Goal: Task Accomplishment & Management: Manage account settings

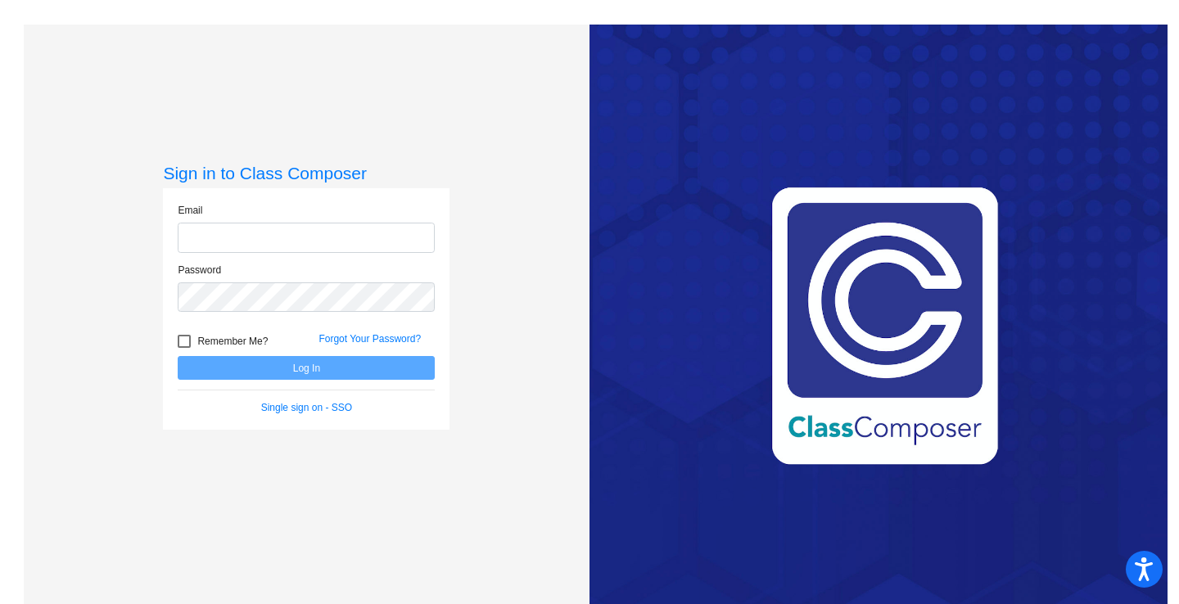
type input "[PERSON_NAME][EMAIL_ADDRESS][PERSON_NAME][DOMAIN_NAME]"
click at [300, 366] on button "Log In" at bounding box center [306, 368] width 257 height 24
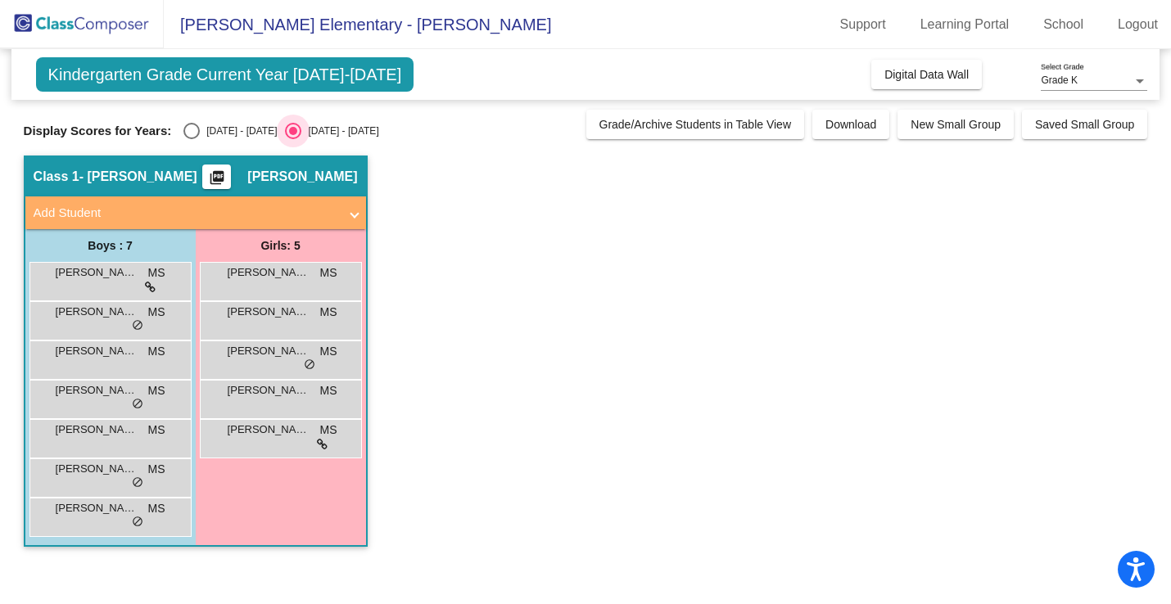
click at [289, 131] on div "Select an option" at bounding box center [293, 131] width 8 height 8
click at [292, 139] on input "[DATE] - [DATE]" at bounding box center [292, 139] width 1 height 1
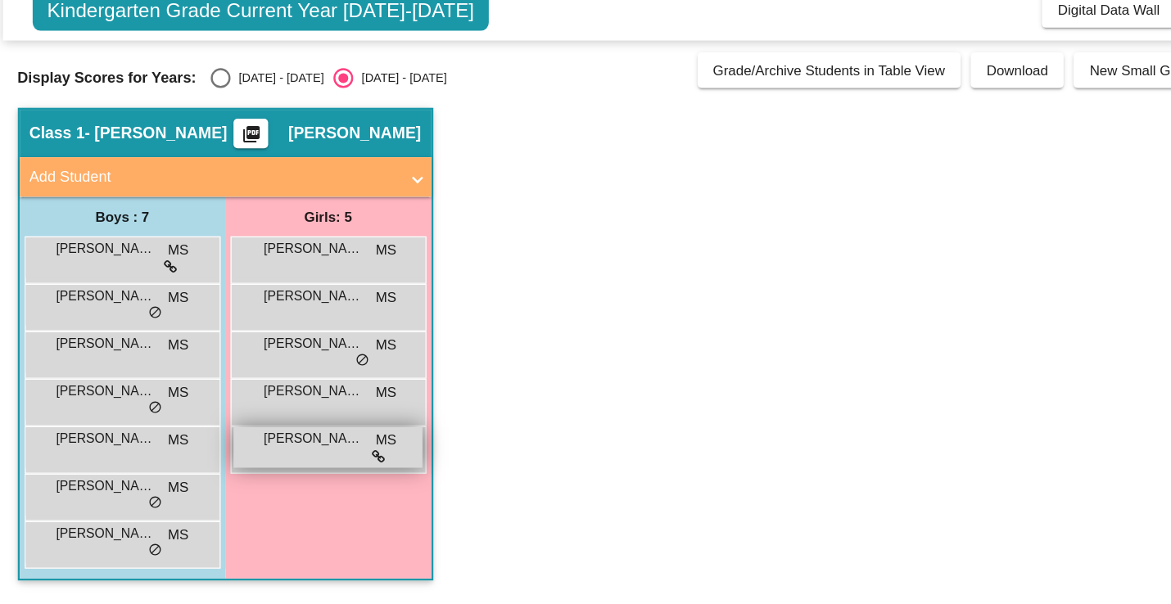
click at [242, 452] on div "[PERSON_NAME] MS lock do_not_disturb_alt" at bounding box center [280, 437] width 156 height 34
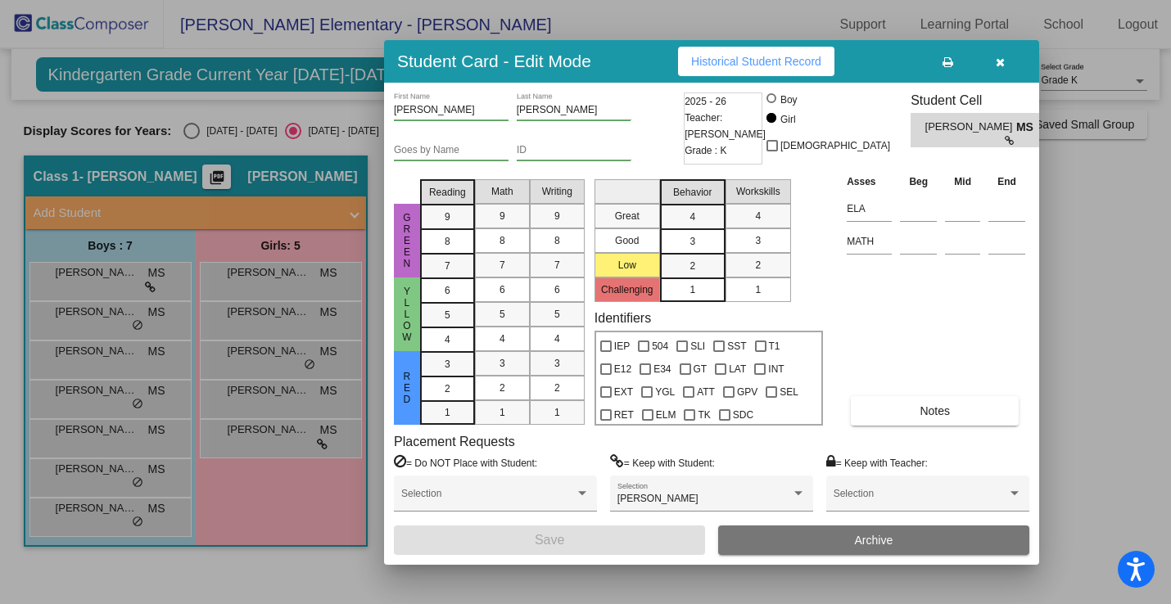
click at [996, 63] on icon "button" at bounding box center [1000, 61] width 9 height 11
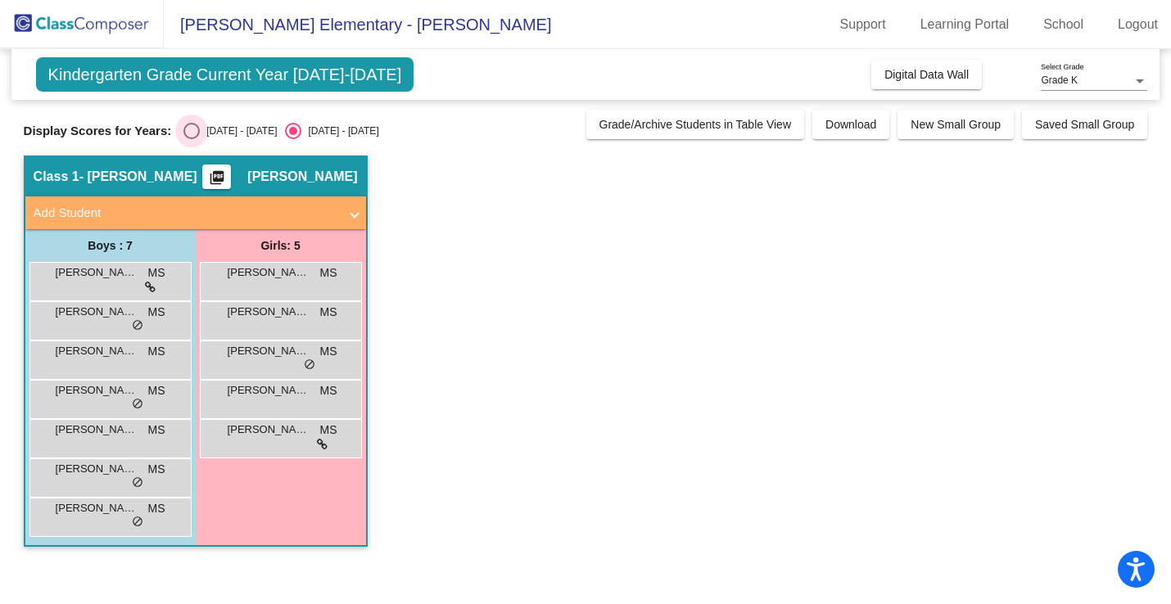
click at [187, 134] on div "Select an option" at bounding box center [191, 131] width 16 height 16
click at [191, 139] on input "[DATE] - [DATE]" at bounding box center [191, 139] width 1 height 1
radio input "true"
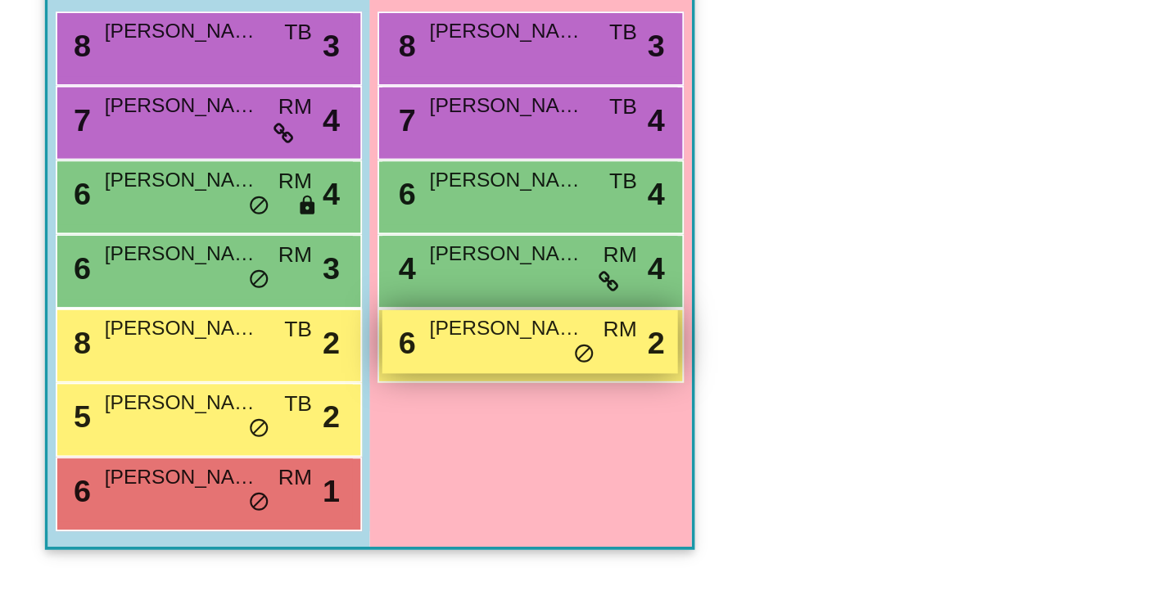
click at [239, 437] on div "6 [PERSON_NAME] lock do_not_disturb_alt 2" at bounding box center [280, 437] width 156 height 34
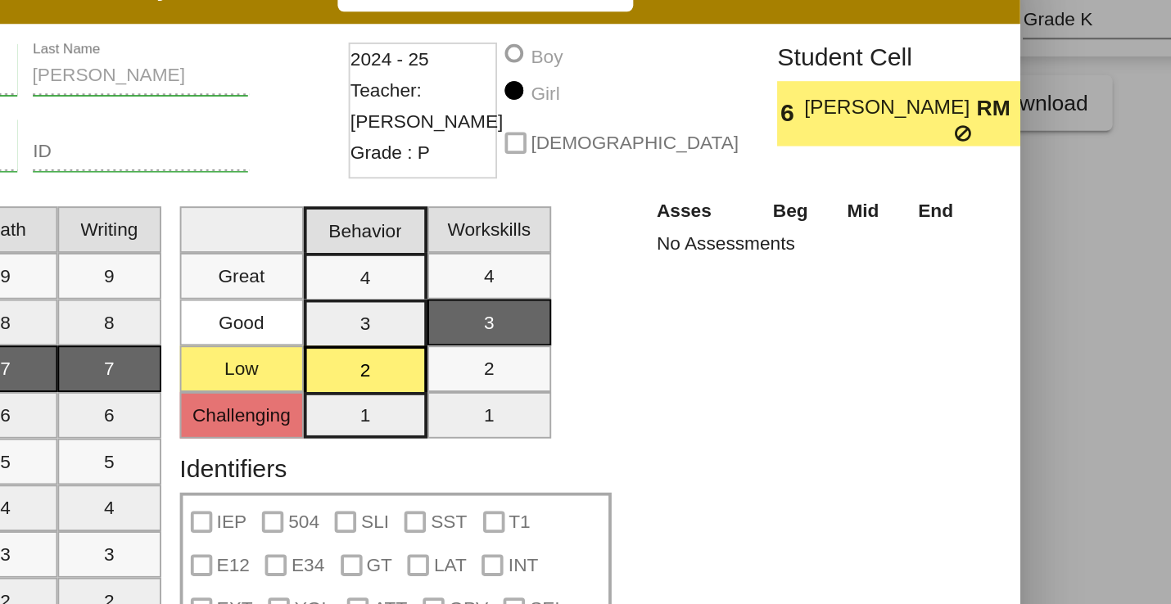
click at [1088, 213] on div at bounding box center [585, 302] width 1171 height 604
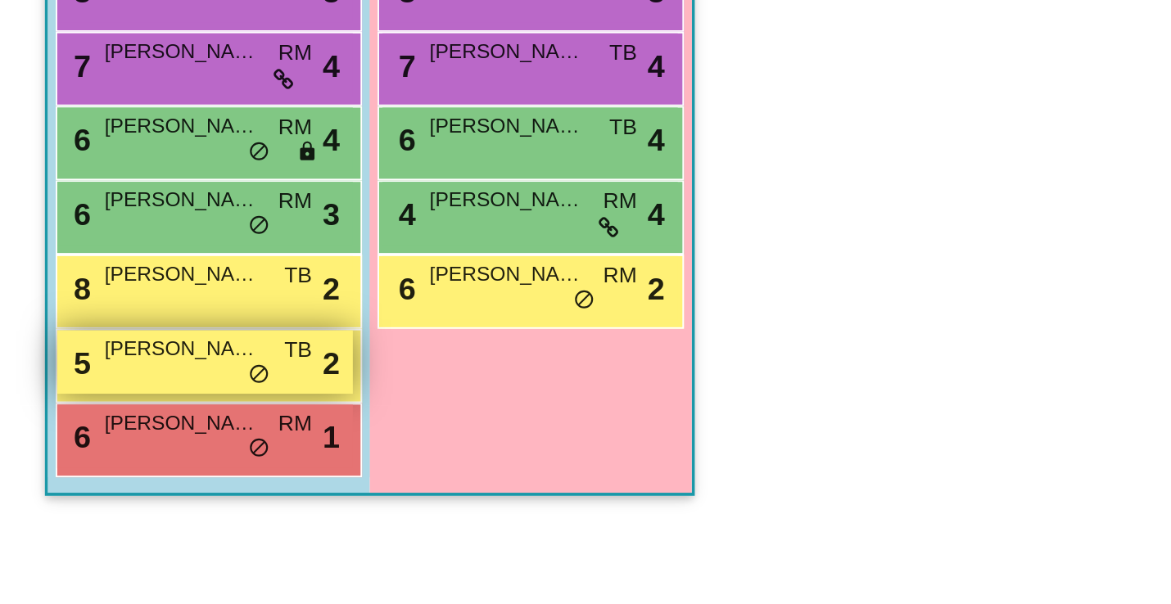
click at [119, 473] on span "Leo Mendez" at bounding box center [97, 469] width 82 height 16
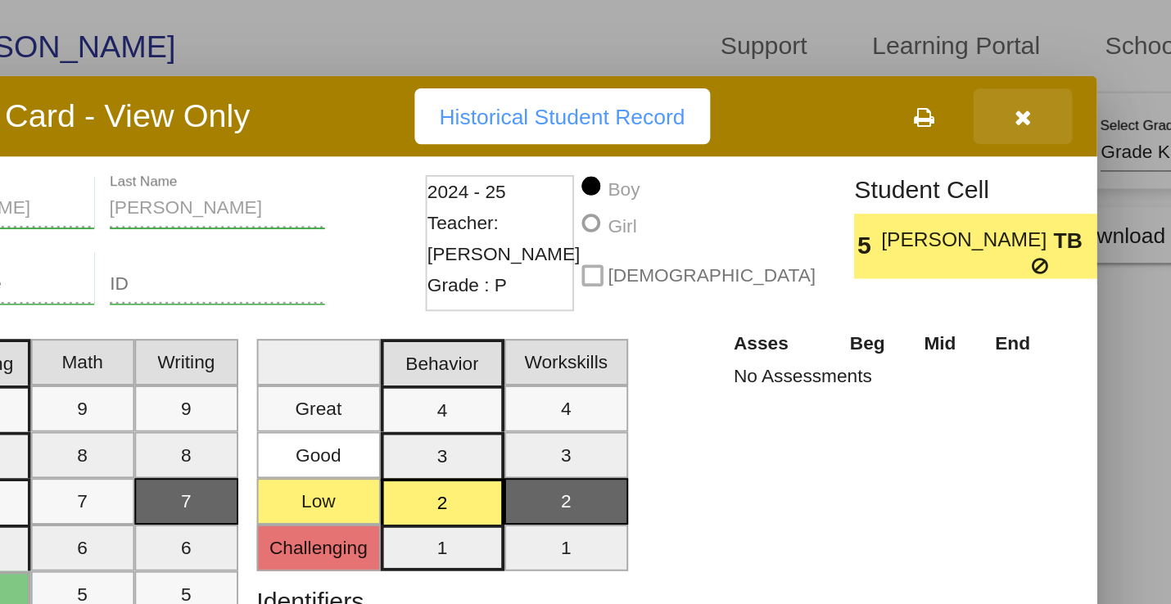
click at [999, 65] on icon "button" at bounding box center [1000, 61] width 9 height 11
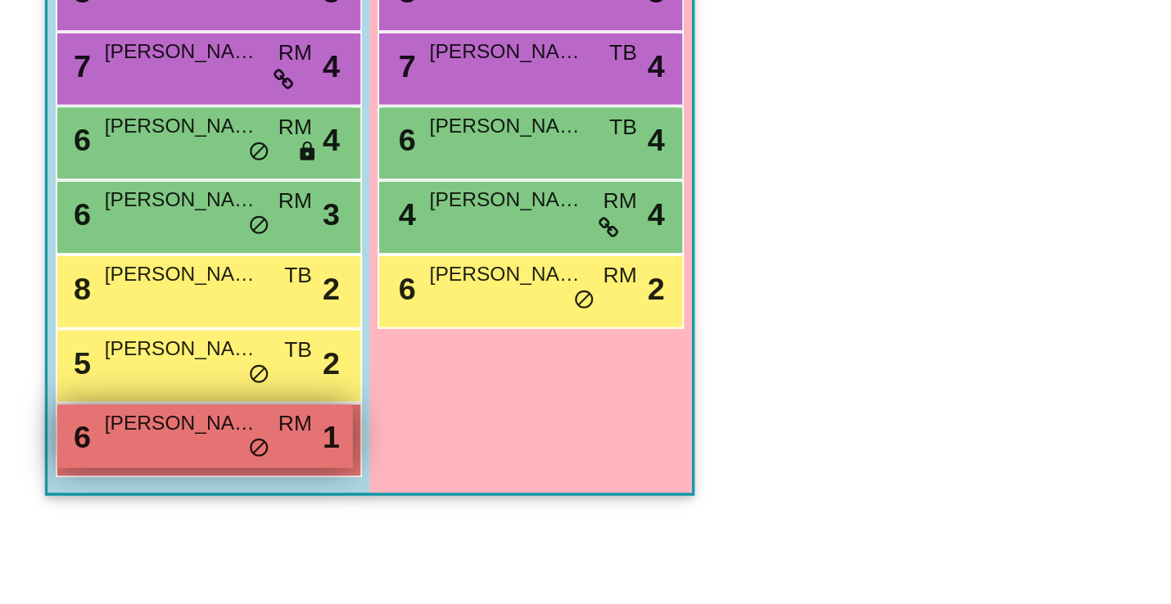
click at [88, 516] on div "6 Jason Flores RM lock do_not_disturb_alt 1" at bounding box center [108, 516] width 156 height 34
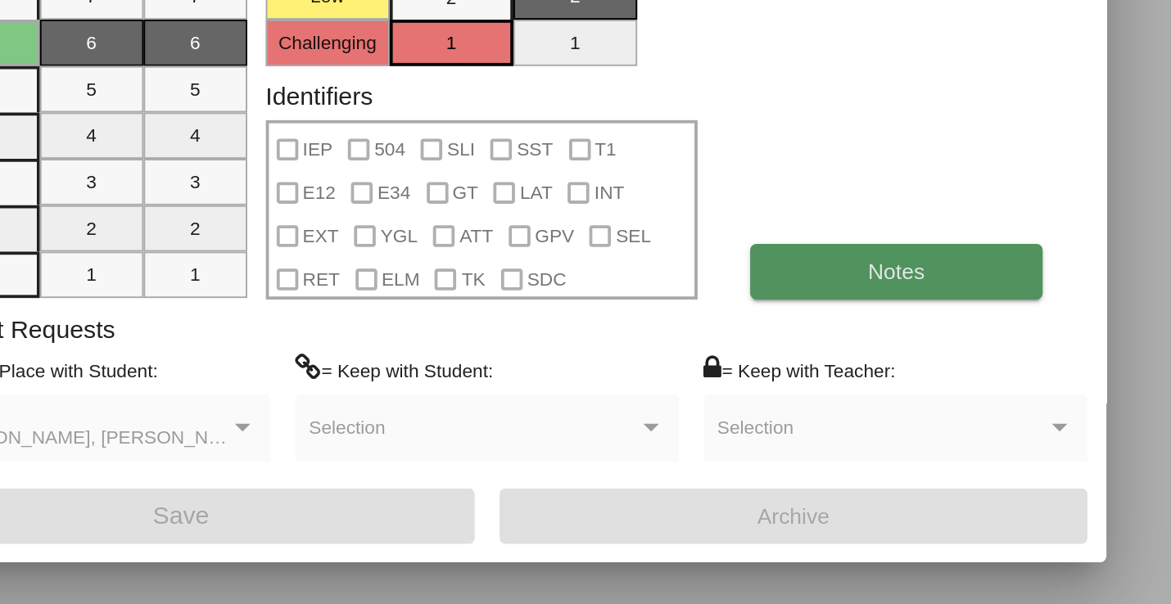
click at [882, 410] on button "Notes" at bounding box center [928, 410] width 155 height 29
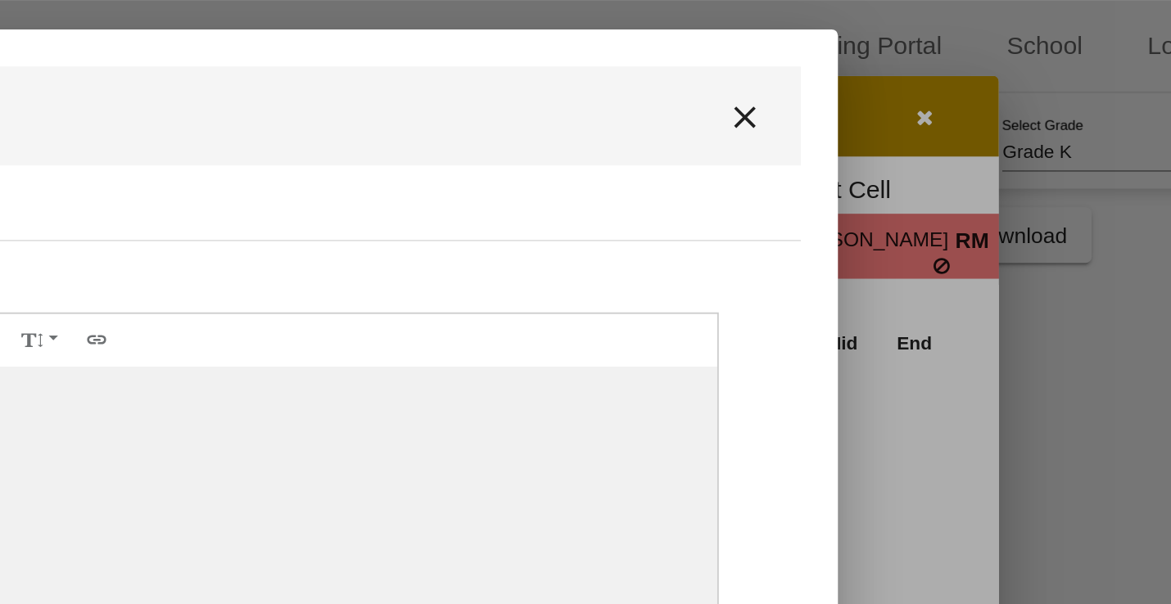
click at [907, 61] on mat-icon "close" at bounding box center [905, 62] width 20 height 20
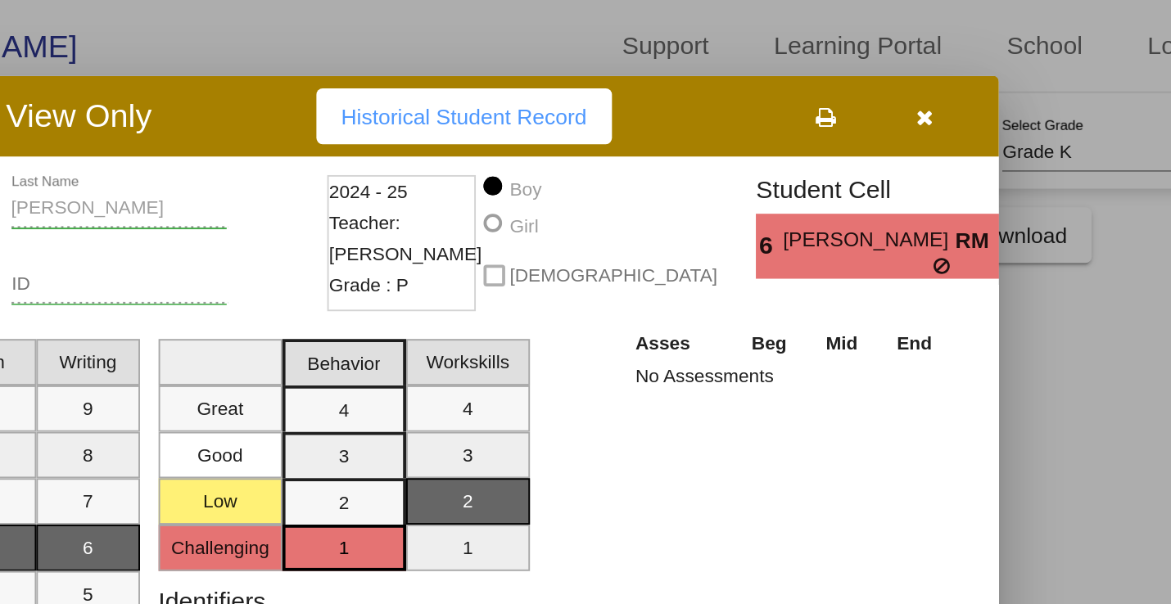
click at [1002, 66] on icon "button" at bounding box center [1000, 61] width 9 height 11
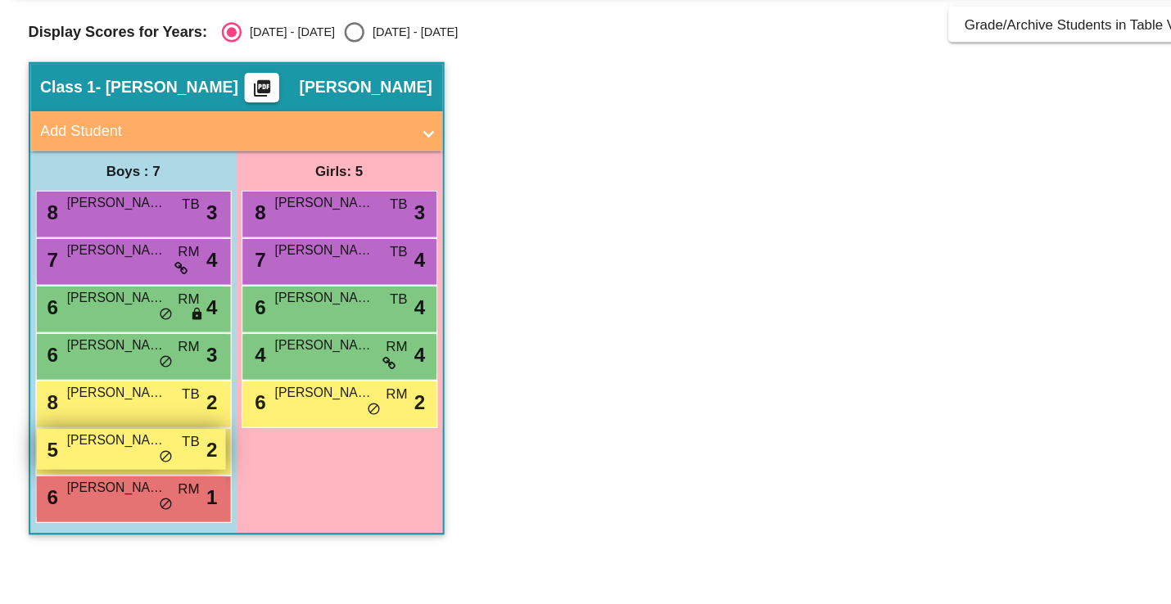
click at [86, 472] on span "Leo Mendez" at bounding box center [97, 469] width 82 height 16
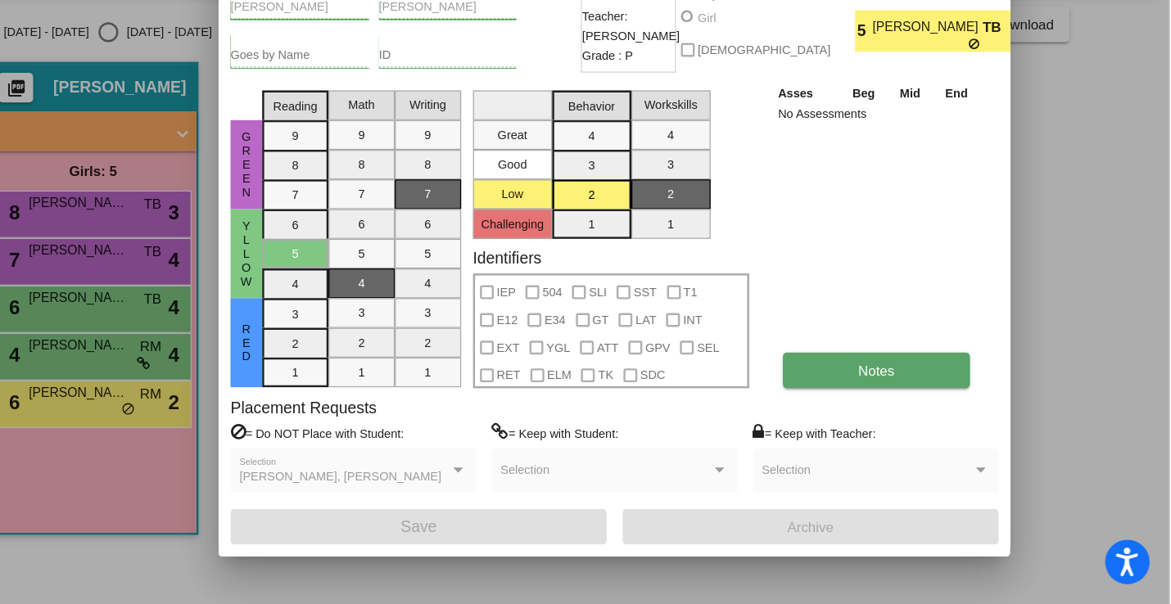
click at [888, 413] on button "Notes" at bounding box center [928, 410] width 155 height 29
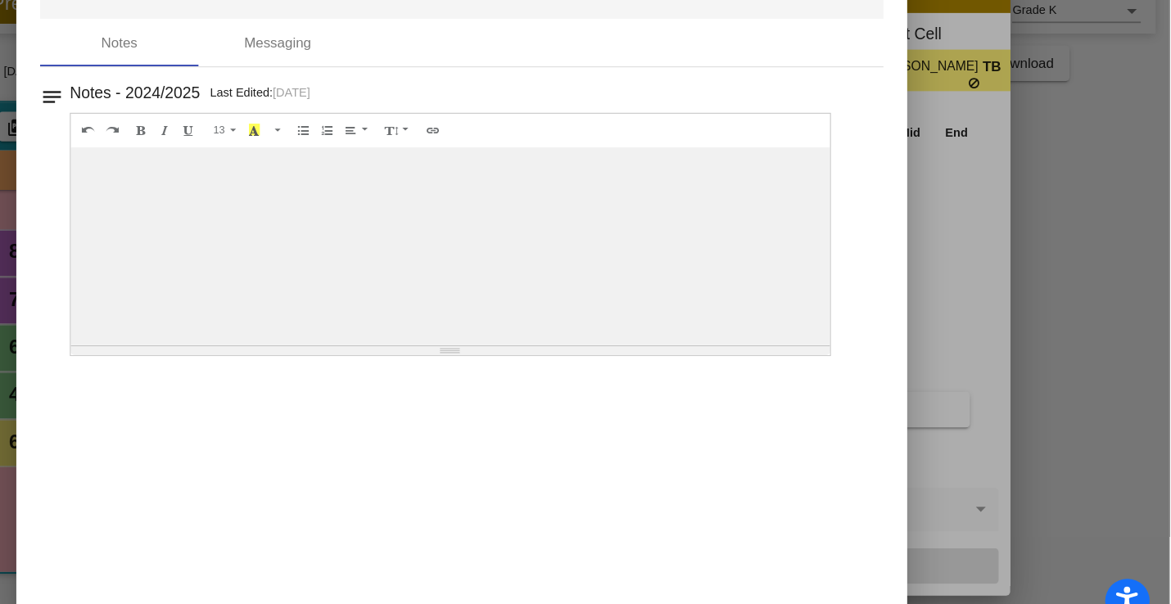
click at [328, 228] on div at bounding box center [576, 276] width 628 height 164
click at [289, 203] on div at bounding box center [576, 276] width 628 height 164
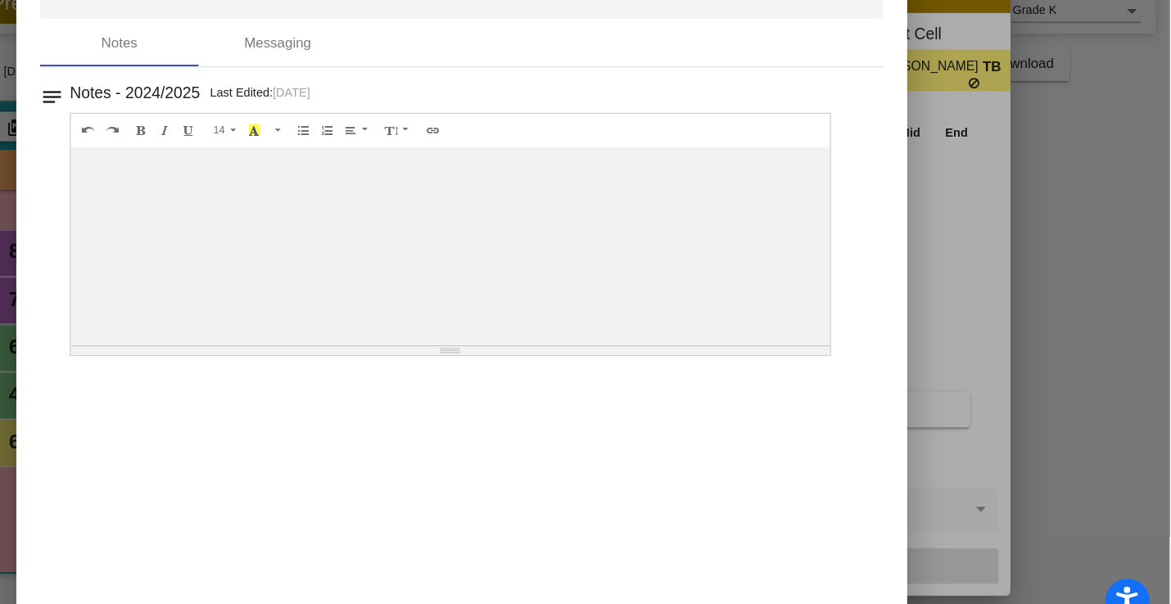
click at [289, 203] on div at bounding box center [576, 276] width 628 height 164
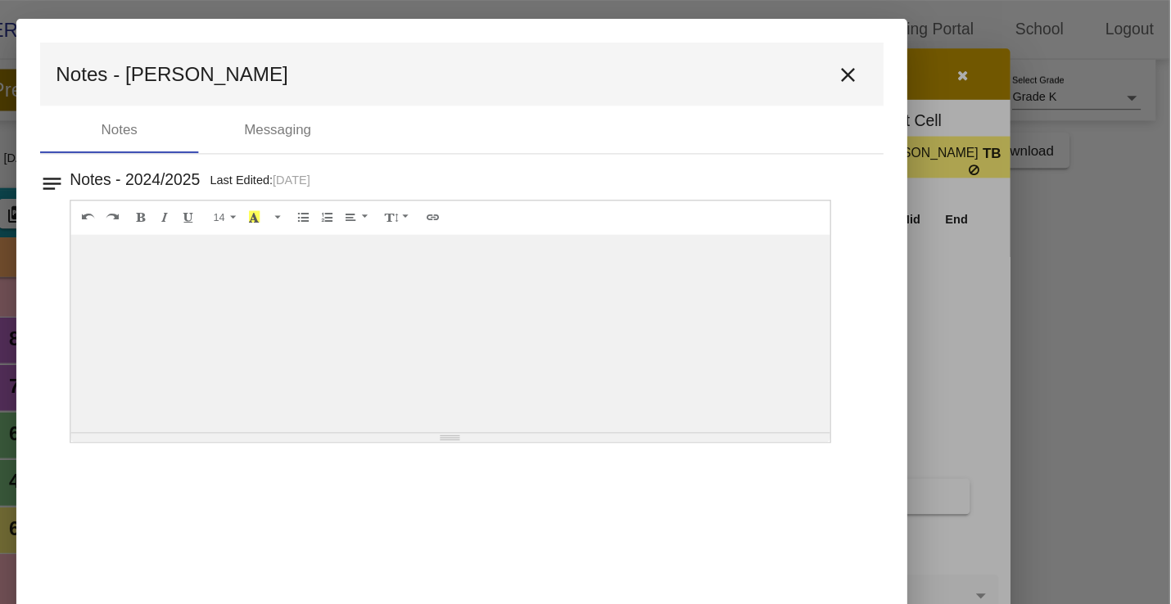
click at [317, 230] on div at bounding box center [576, 276] width 628 height 164
click at [900, 60] on mat-icon "close" at bounding box center [905, 62] width 20 height 20
